Goal: Transaction & Acquisition: Download file/media

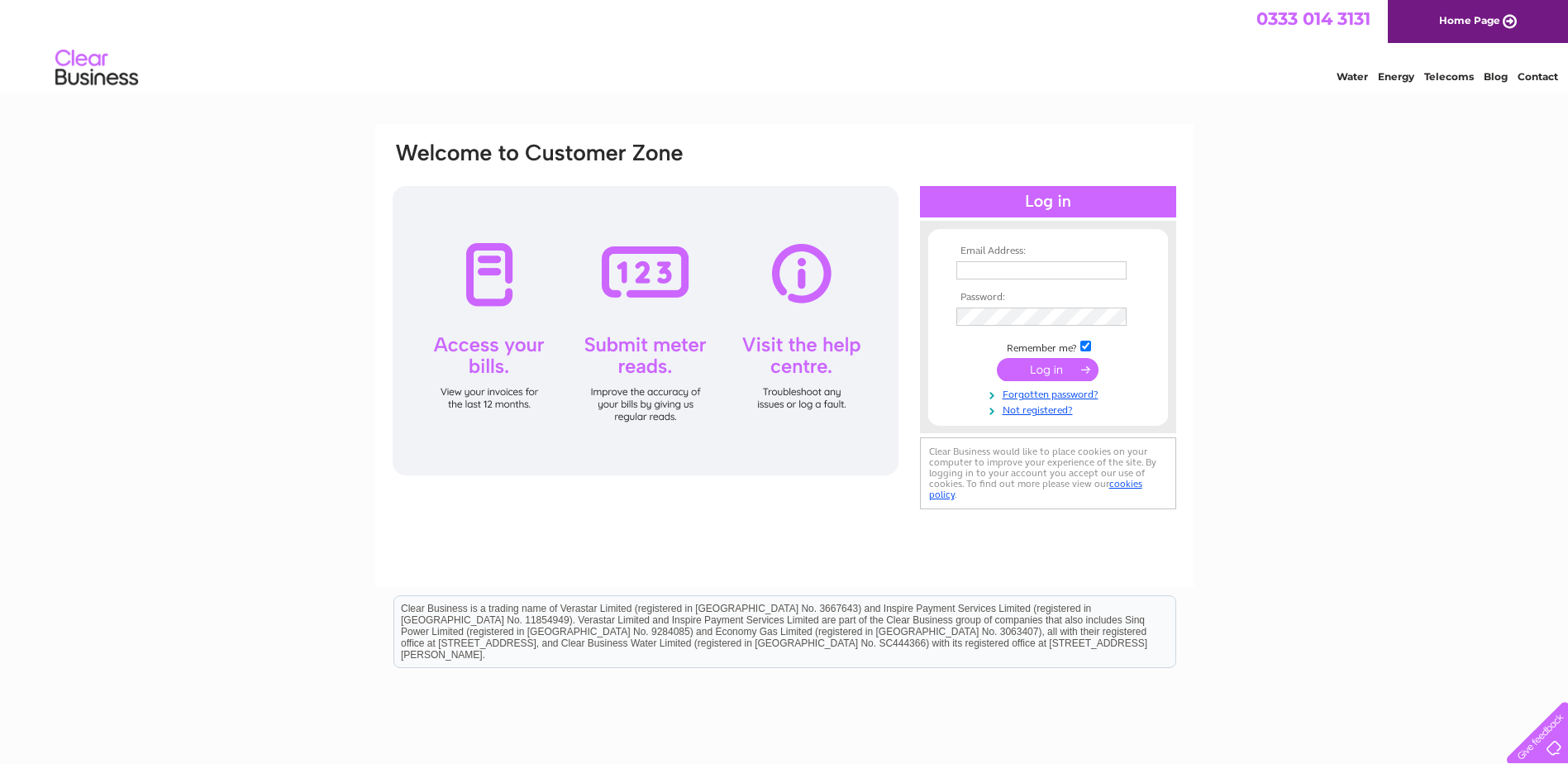
click at [1028, 258] on td at bounding box center [1049, 270] width 192 height 27
click at [1004, 267] on input "text" at bounding box center [1042, 271] width 170 height 18
type input "accounts@topek.co.uk"
click at [1031, 369] on input "submit" at bounding box center [1048, 371] width 102 height 23
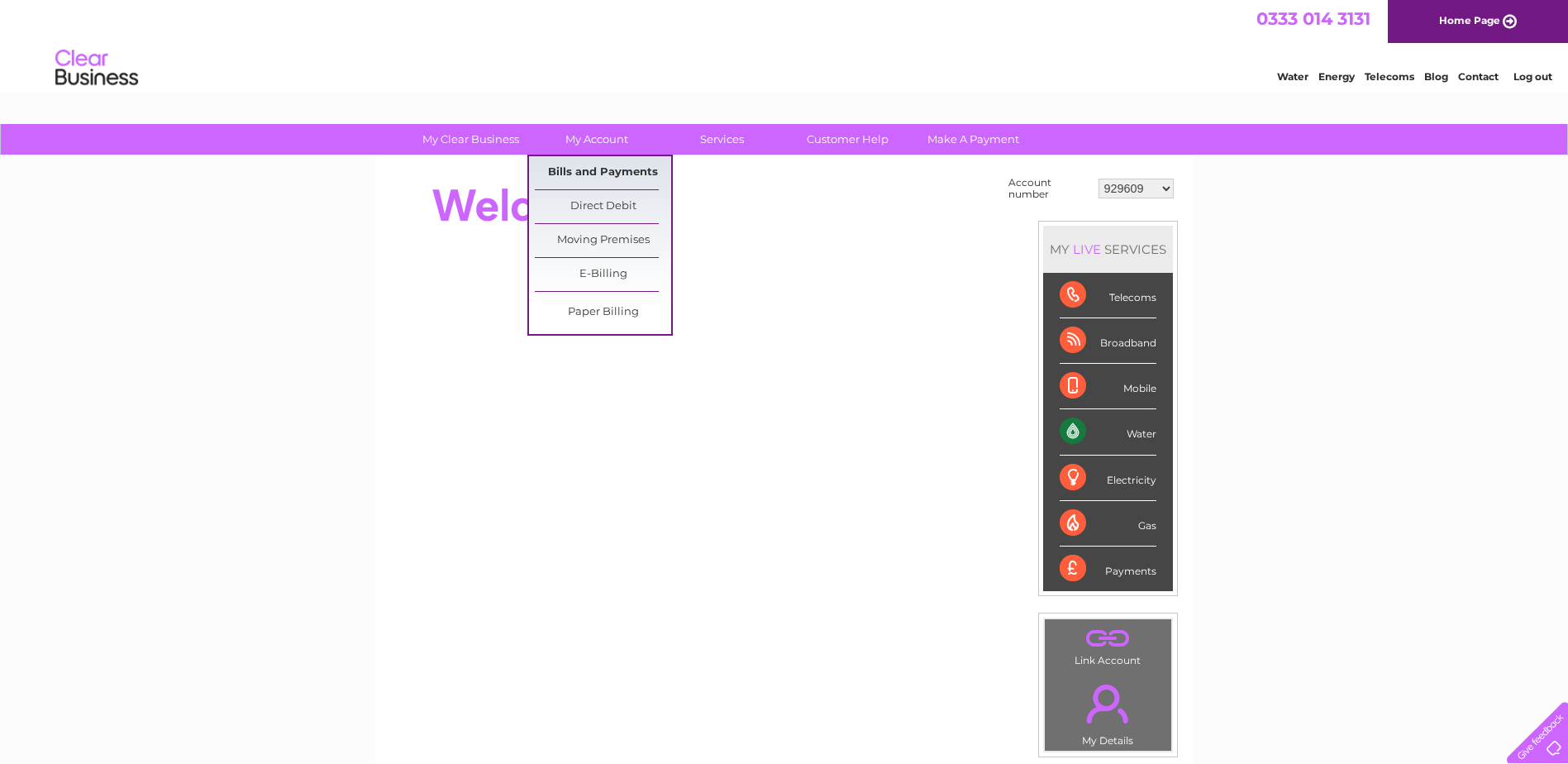
click at [620, 175] on link "Bills and Payments" at bounding box center [604, 172] width 137 height 33
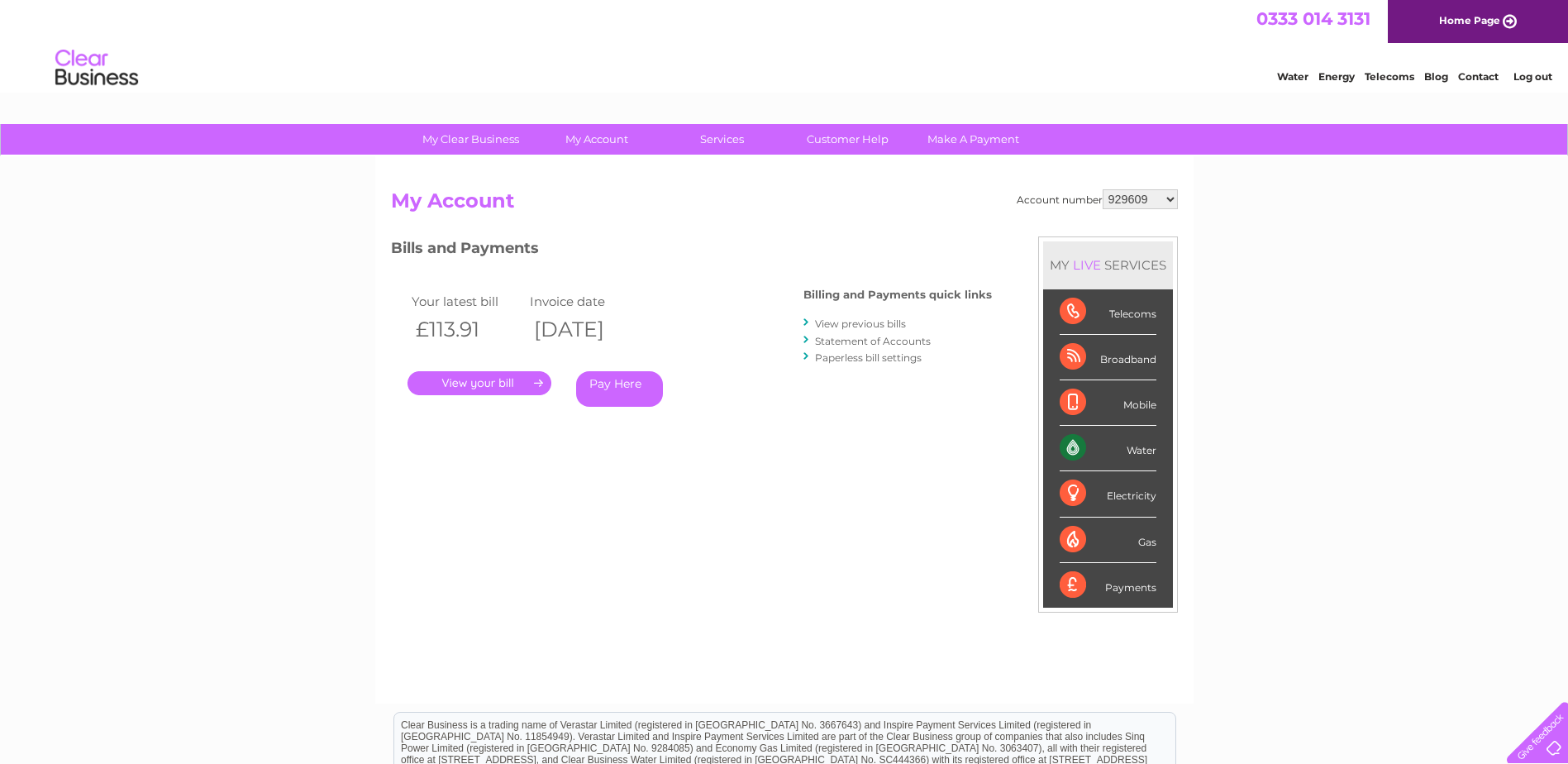
click at [520, 385] on link "." at bounding box center [479, 382] width 144 height 24
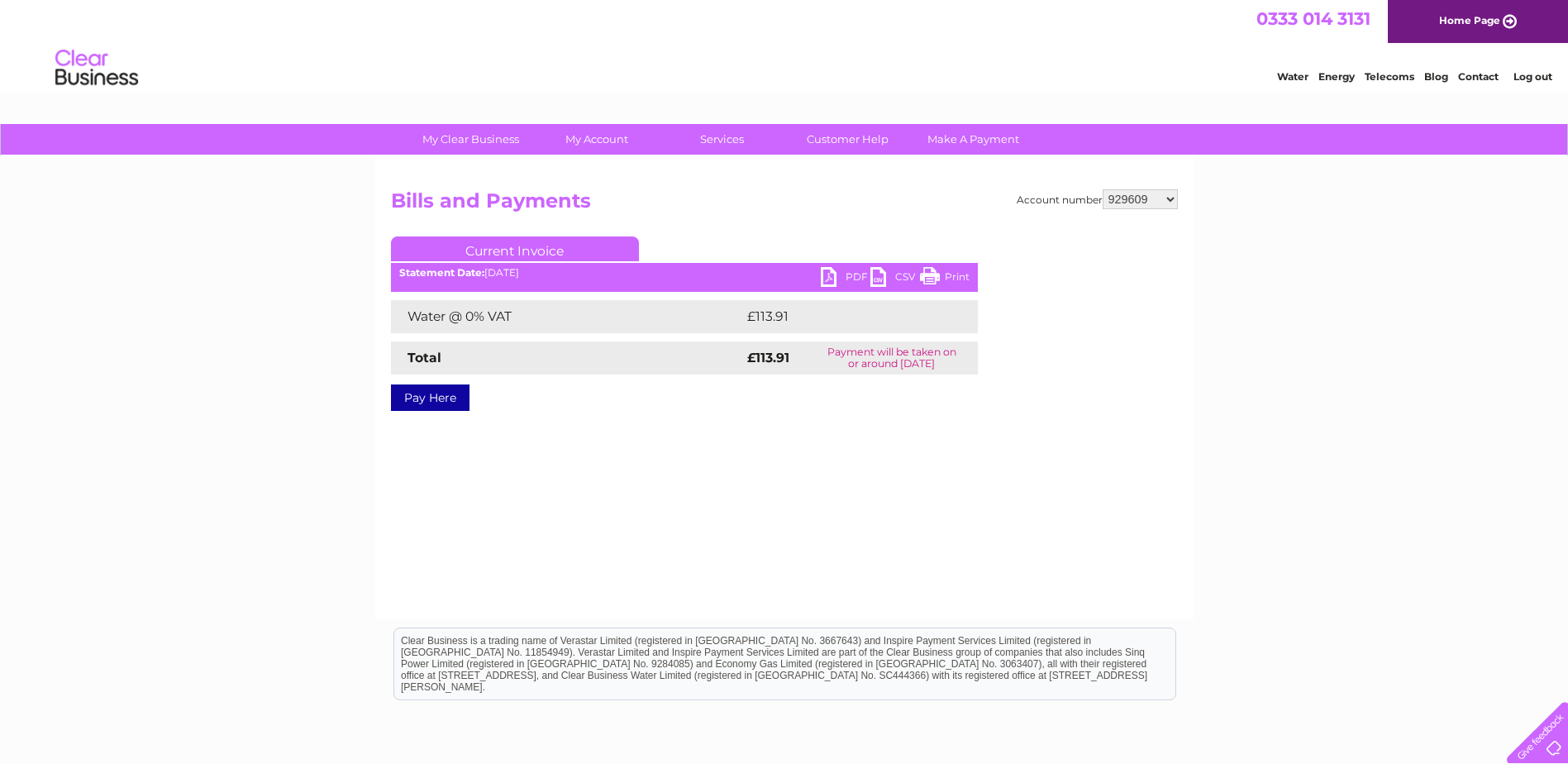
click at [829, 273] on link "PDF" at bounding box center [845, 278] width 50 height 24
click at [1148, 197] on select "929609 30287544" at bounding box center [1141, 199] width 75 height 20
select select "30287544"
click at [1103, 189] on select "929609 30287544" at bounding box center [1141, 199] width 75 height 20
click at [825, 283] on link "PDF" at bounding box center [845, 278] width 50 height 24
